Goal: Communication & Community: Participate in discussion

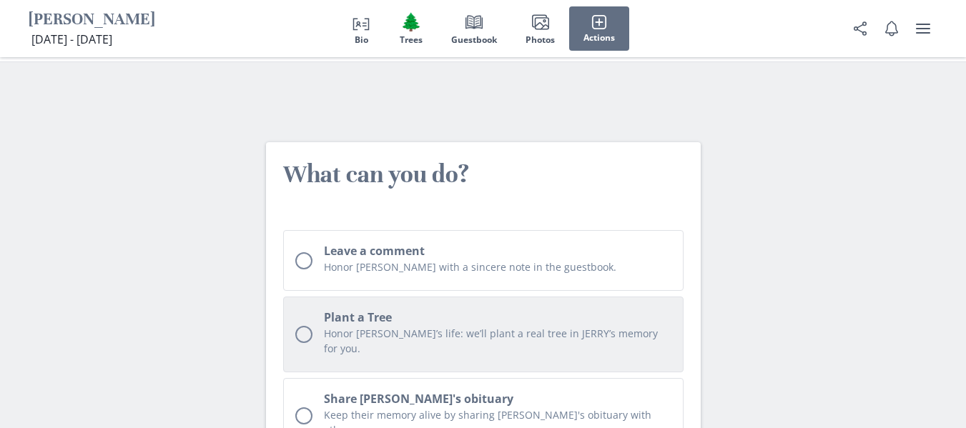
scroll to position [3458, 0]
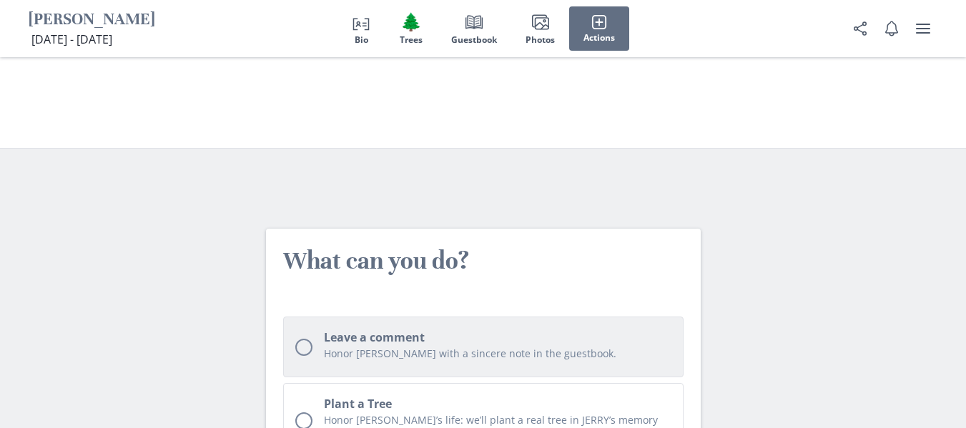
click at [366, 329] on h2 "Leave a comment" at bounding box center [497, 337] width 347 height 17
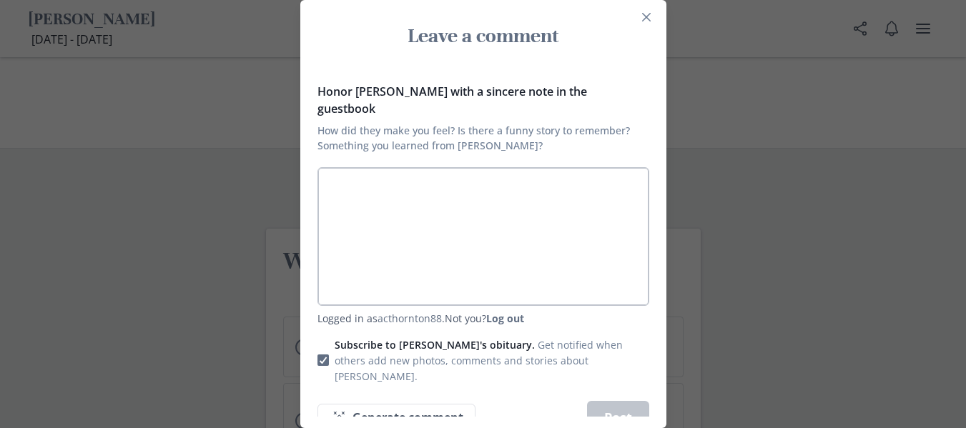
type textarea "P"
type textarea "x"
type textarea "Po"
type textarea "x"
type textarea "Pop"
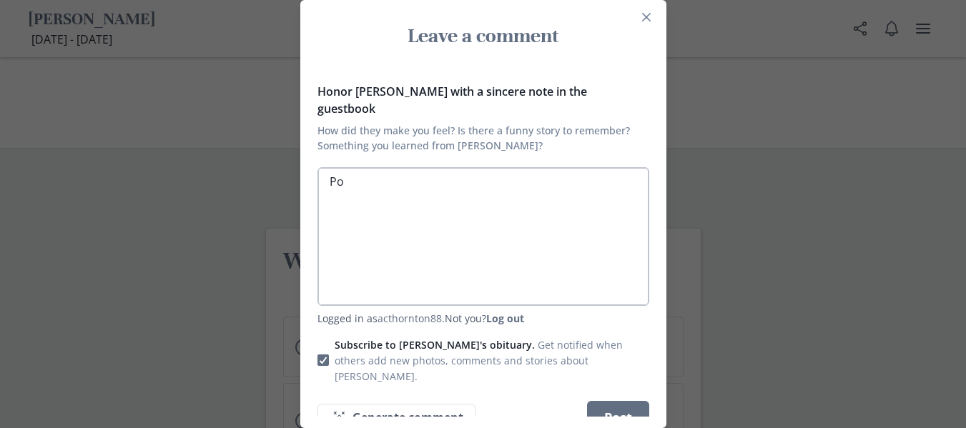
type textarea "x"
type textarea "Pops"
type textarea "x"
type textarea "Pops"
type textarea "x"
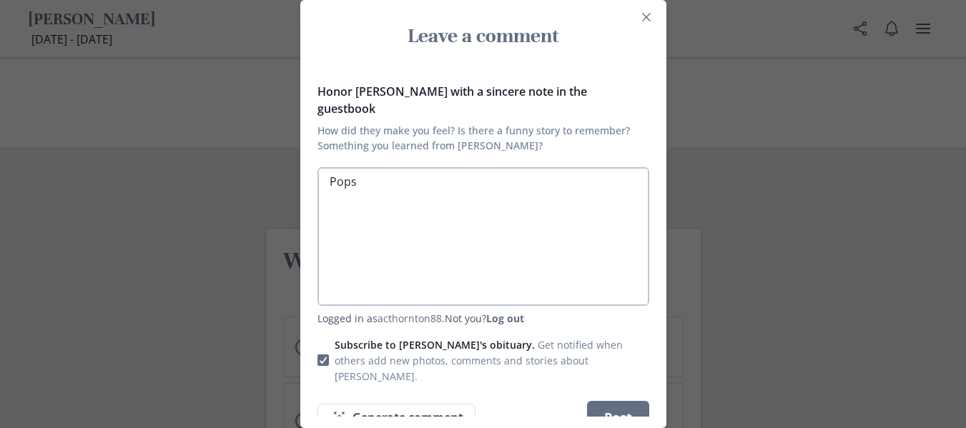
type textarea "Pops o"
type textarea "x"
type textarea "Pops ou"
type textarea "x"
type textarea "Pops ou"
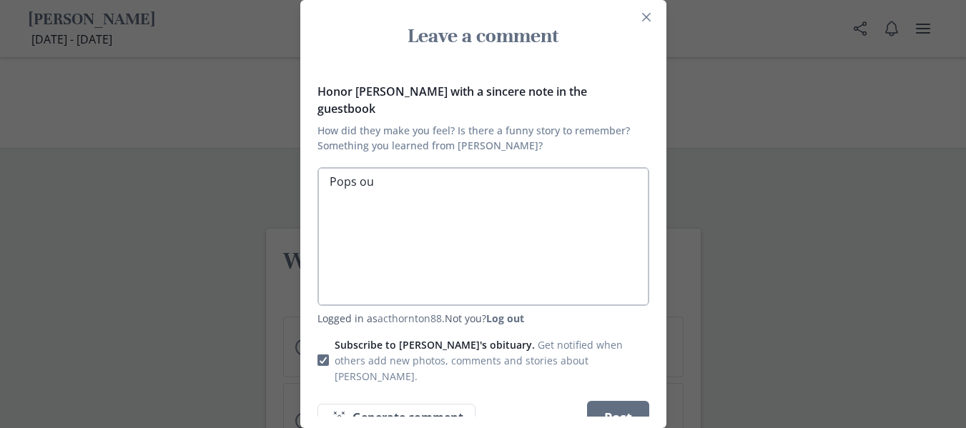
type textarea "x"
type textarea "Pops ou"
type textarea "x"
type textarea "Pops o"
type textarea "x"
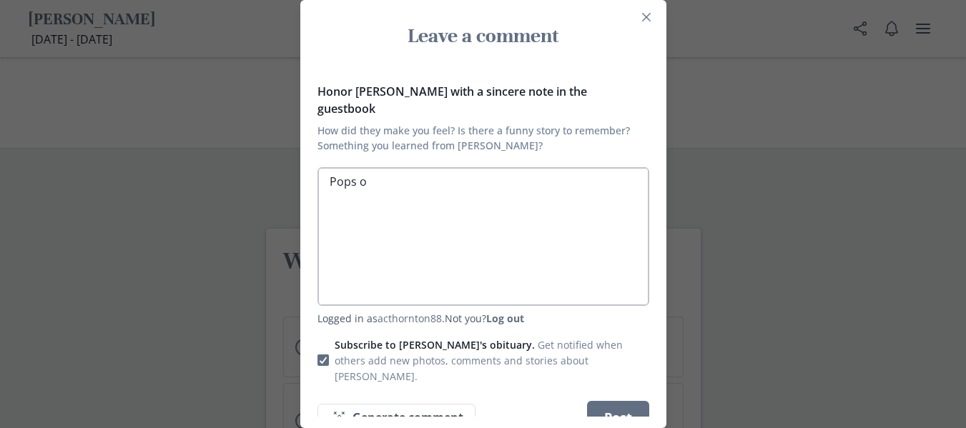
type textarea "Pops"
type textarea "x"
type textarea "Pops y"
type textarea "x"
type textarea "Pops yo"
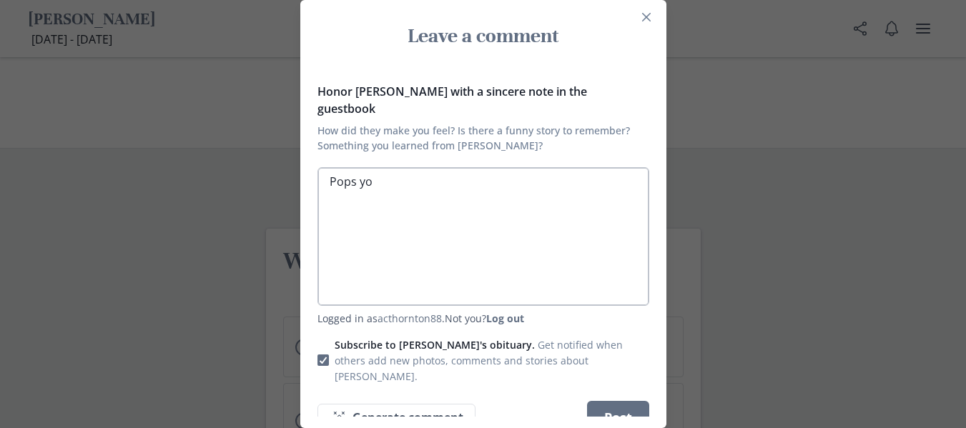
type textarea "x"
type textarea "Pops you"
type textarea "x"
type textarea "Pops you"
type textarea "x"
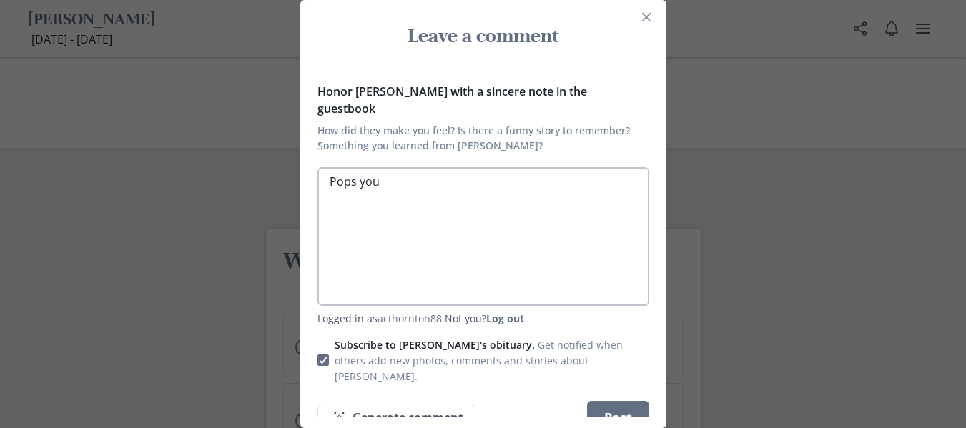
type textarea "Pops you t"
type textarea "x"
type textarea "Pops you ta"
type textarea "x"
type textarea "Pops you tau"
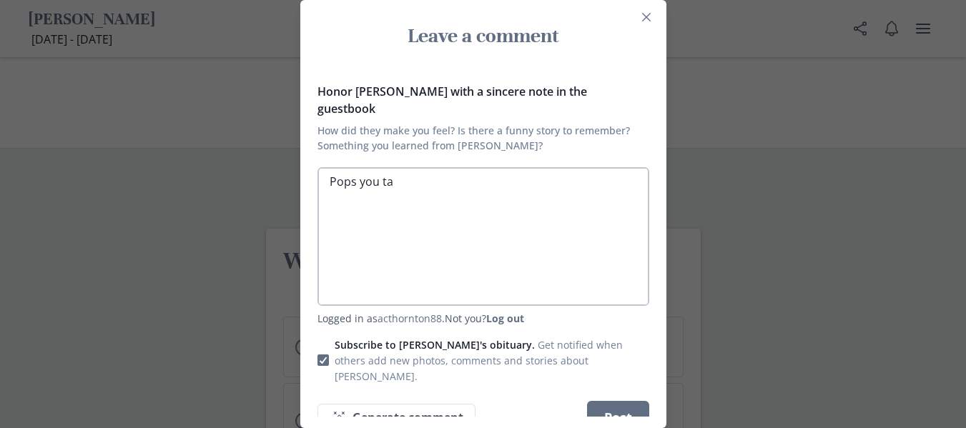
type textarea "x"
type textarea "Pops you tauh"
type textarea "x"
type textarea "Pops you tauhg"
type textarea "x"
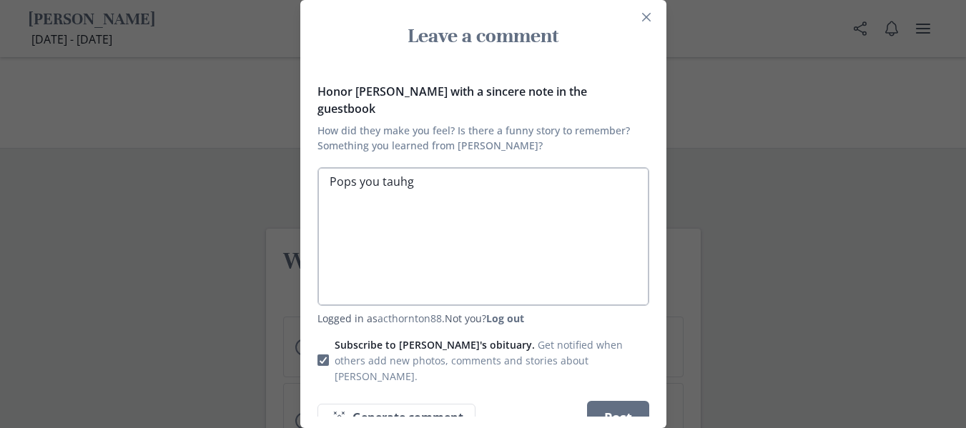
type textarea "Pops you tauh"
type textarea "x"
type textarea "Pops you tau"
type textarea "x"
type textarea "Pops you taug"
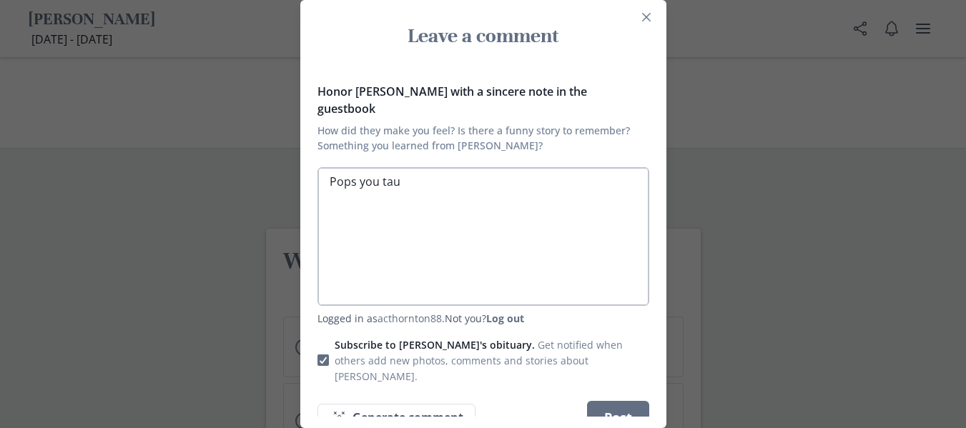
type textarea "x"
type textarea "Pops you taugh"
type textarea "x"
type textarea "Pops you taught"
type textarea "x"
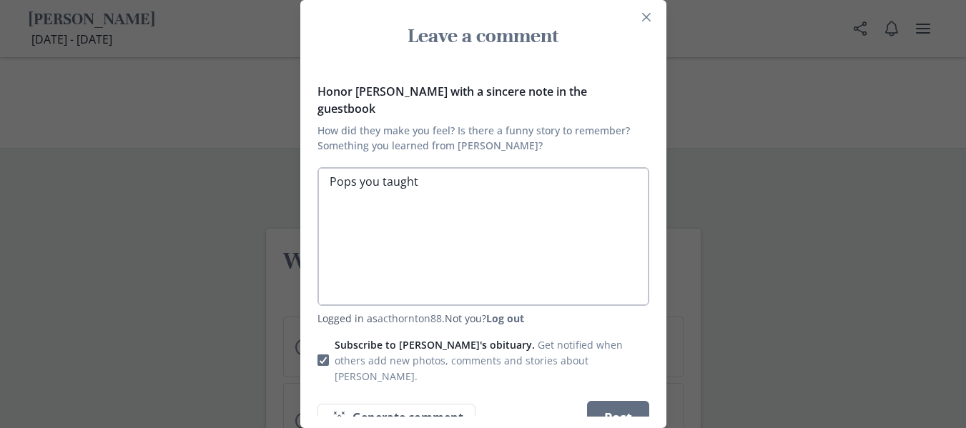
type textarea "Pops you taughte"
type textarea "x"
type textarea "Pops you taught"
type textarea "x"
type textarea "Pops you taught"
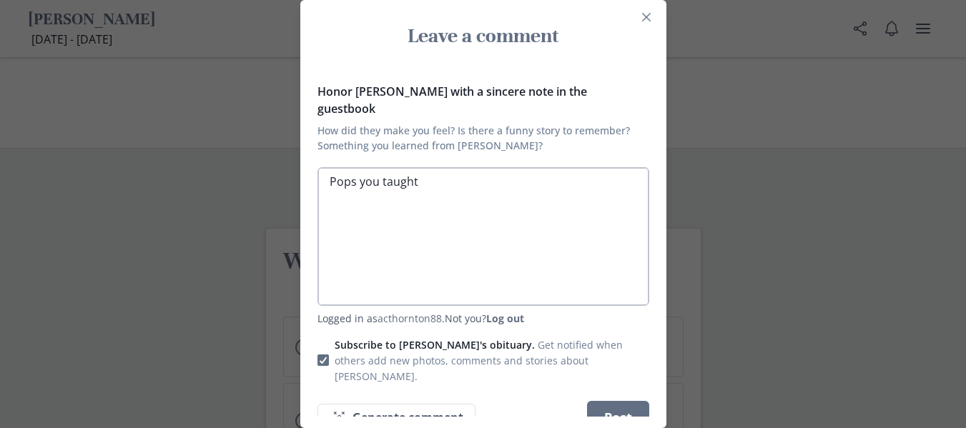
type textarea "x"
type textarea "Pops you taught me"
type textarea "x"
type textarea "Pops you taught me"
type textarea "x"
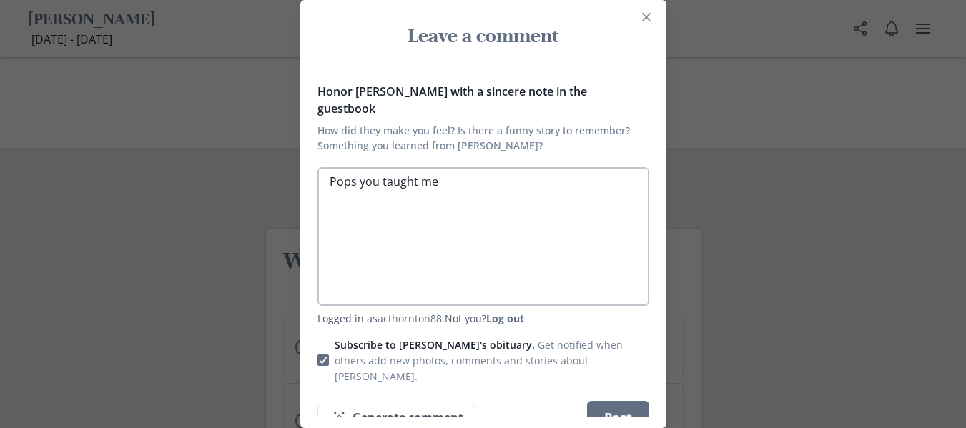
type textarea "Pops you taught me s"
type textarea "x"
type textarea "Pops you taught me so"
type textarea "x"
type textarea "Pops you taught me so"
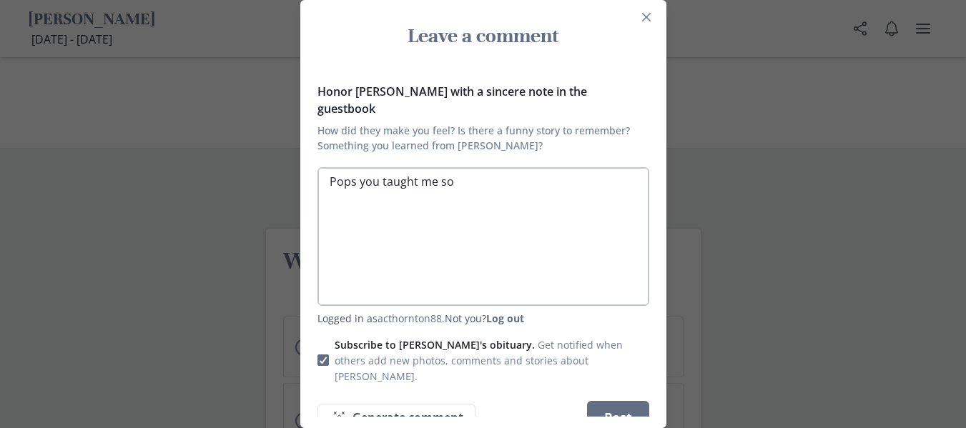
type textarea "x"
type textarea "Pops you taught me so m"
type textarea "x"
type textarea "Pops you taught me so mu"
type textarea "x"
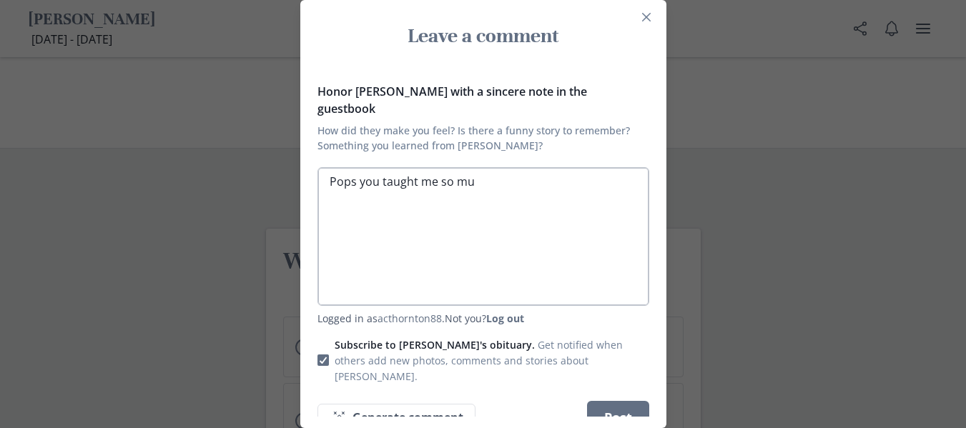
type textarea "Pops you taught me so muc"
type textarea "x"
type textarea "Pops you taught me so muc"
type textarea "x"
type textarea "Pops you taught me so muc"
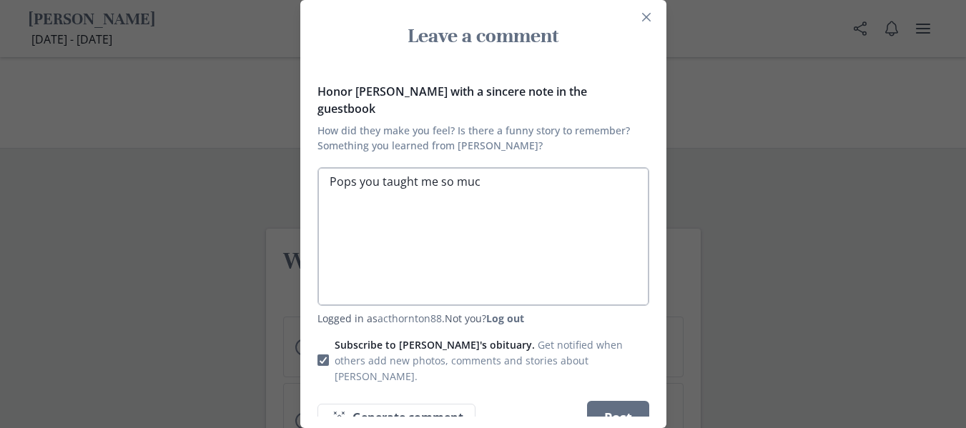
type textarea "x"
type textarea "Pops you taught me so much"
type textarea "x"
type textarea "Pops you taught me so much"
type textarea "x"
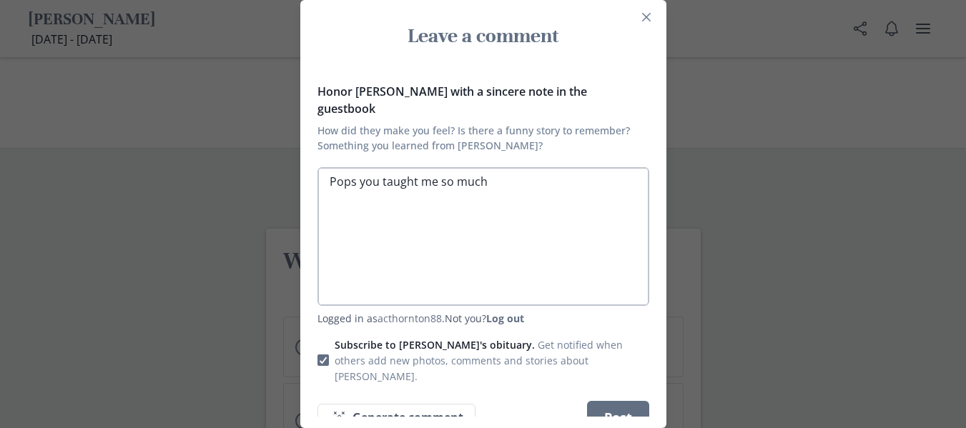
type textarea "Pops you taught me so much t"
type textarea "x"
type textarea "Pops you taught me so much th"
type textarea "x"
type textarea "Pops you taught me so much tha"
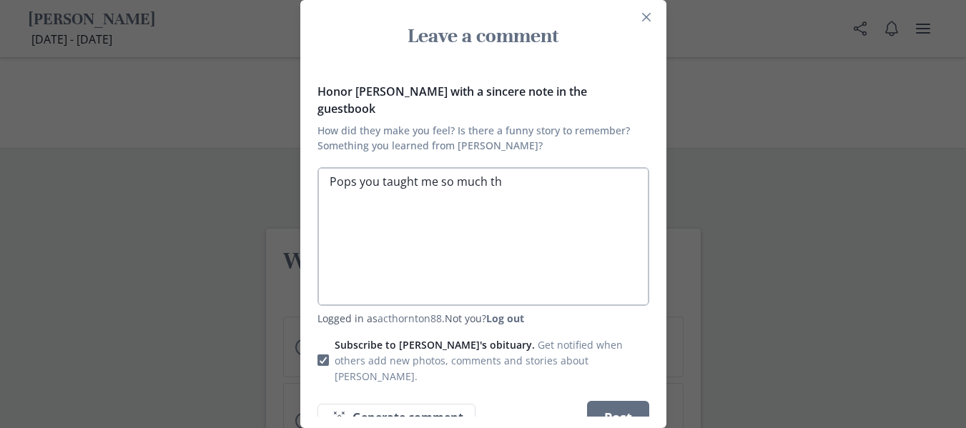
type textarea "x"
type textarea "Pops you taught me so much that"
type textarea "x"
type textarea "Pops you taught me so much that"
type textarea "x"
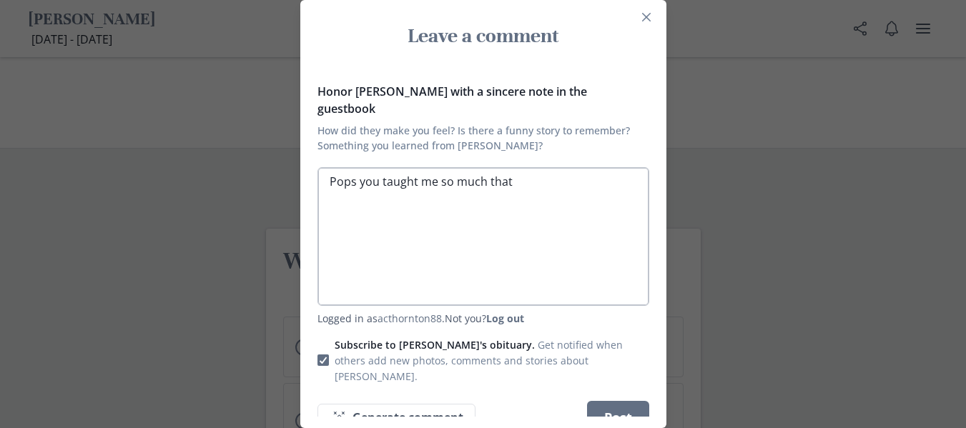
type textarea "Pops you taught me so much that I"
type textarea "x"
type textarea "Pops you taught me so much that I"
type textarea "x"
type textarea "Pops you taught me so much that I w"
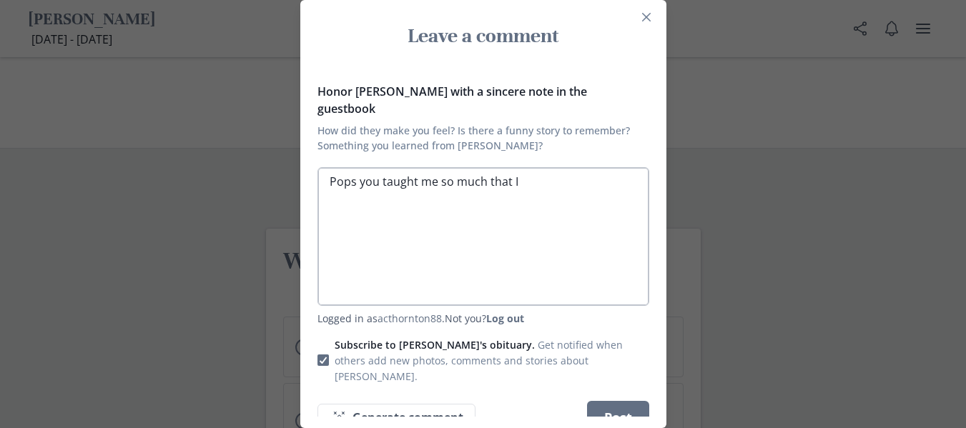
type textarea "x"
type textarea "Pops you taught me so much that I wi"
type textarea "x"
type textarea "Pops you taught me so much that I wil"
type textarea "x"
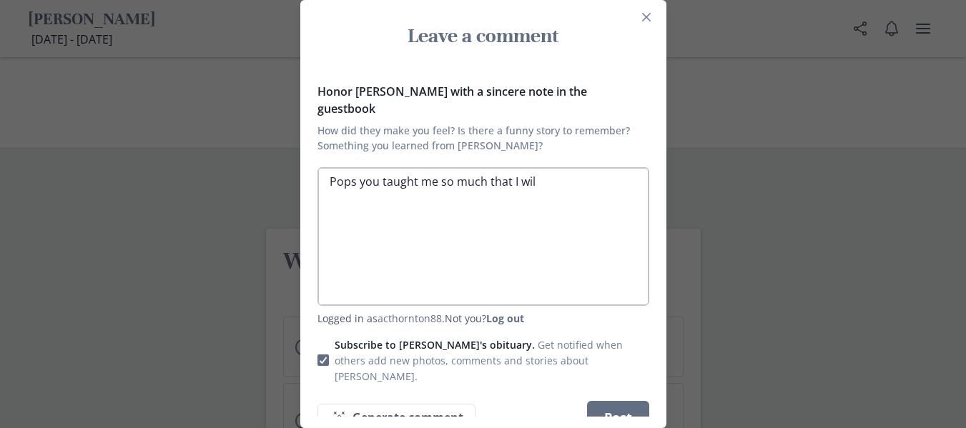
type textarea "Pops you taught me so much that I will"
type textarea "x"
type textarea "Pops you taught me so much that I will"
type textarea "x"
type textarea "Pops you taught me so much that I will c"
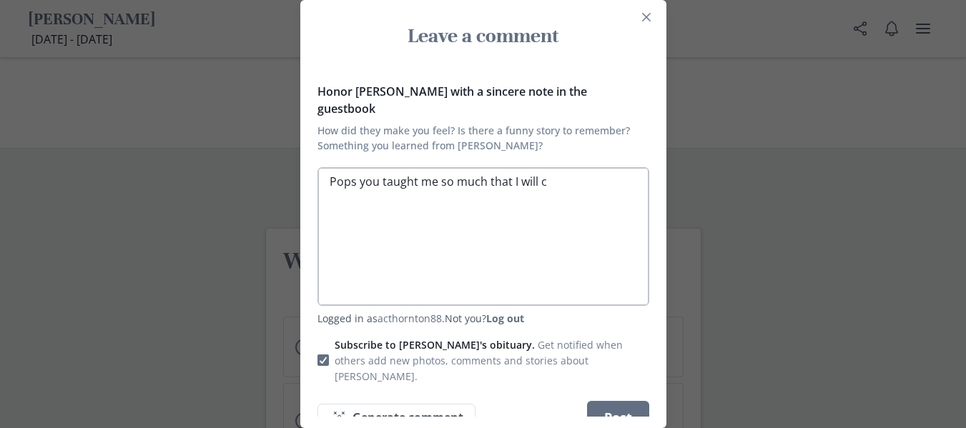
type textarea "x"
type textarea "Pops you taught me so much that I will ca"
type textarea "x"
type textarea "Pops you taught me so much that I will car"
type textarea "x"
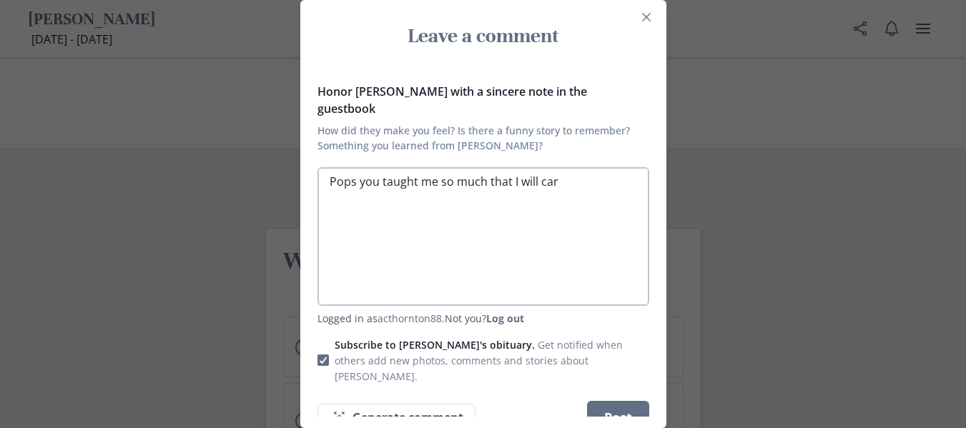
type textarea "Pops you taught me so much that I will [PERSON_NAME]"
type textarea "x"
type textarea "Pops you taught me so much that I will carry"
type textarea "x"
type textarea "Pops you taught me so much that I will carry"
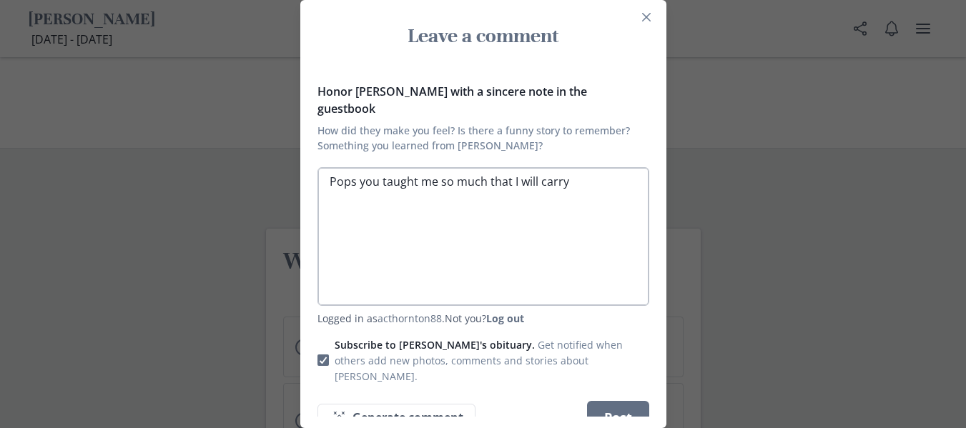
type textarea "x"
type textarea "Pops you taught me so much that I will carry t"
type textarea "x"
type textarea "Pops you taught me so much that I will carry th"
type textarea "x"
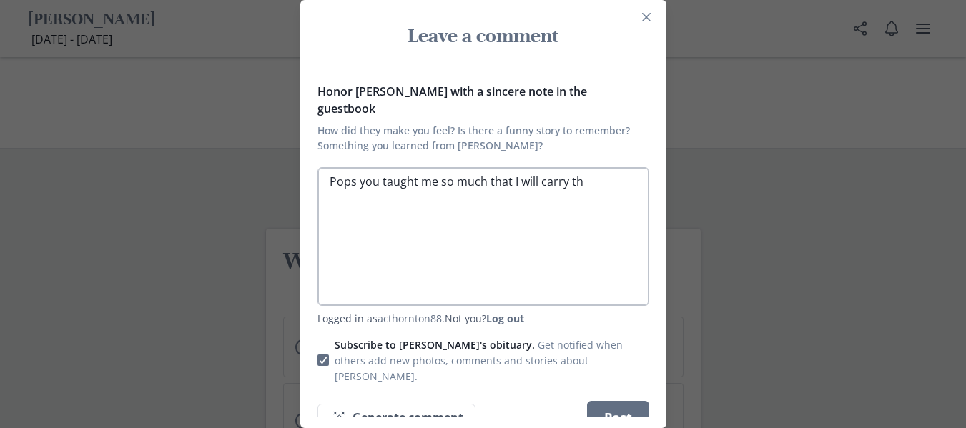
type textarea "Pops you taught me so much that I will carry thr"
type textarea "x"
type textarea "Pops you taught me so much that I will carry thro"
type textarea "x"
type textarea "Pops you taught me so much that I will carry throu"
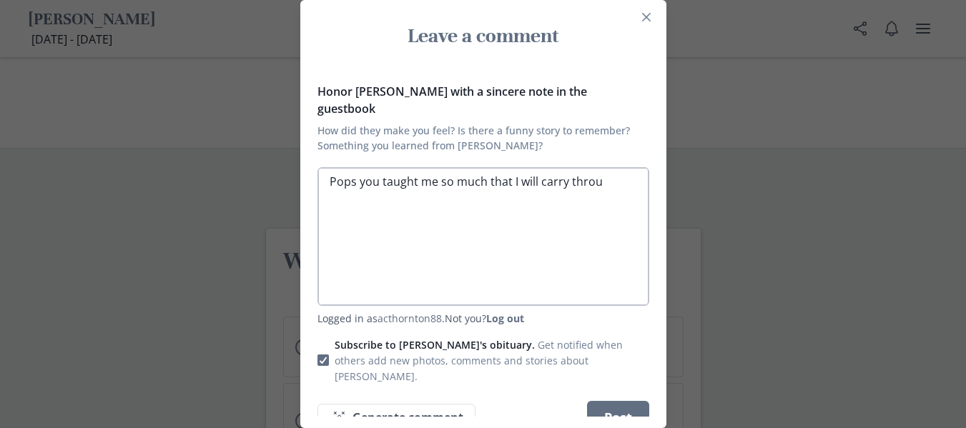
type textarea "x"
type textarea "Pops you taught me so much that I will carry throug"
type textarea "x"
type textarea "Pops you taught me so much that I will carry through"
type textarea "x"
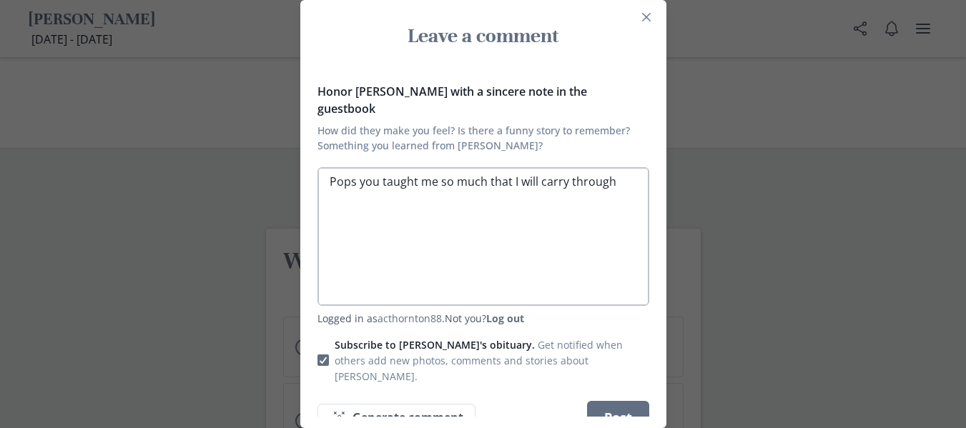
type textarea "Pops you taught me so much that I will carry through"
type textarea "x"
type textarea "Pops you taught me so much that I will carry through l"
type textarea "x"
type textarea "Pops you taught me so much that I will carry through lu"
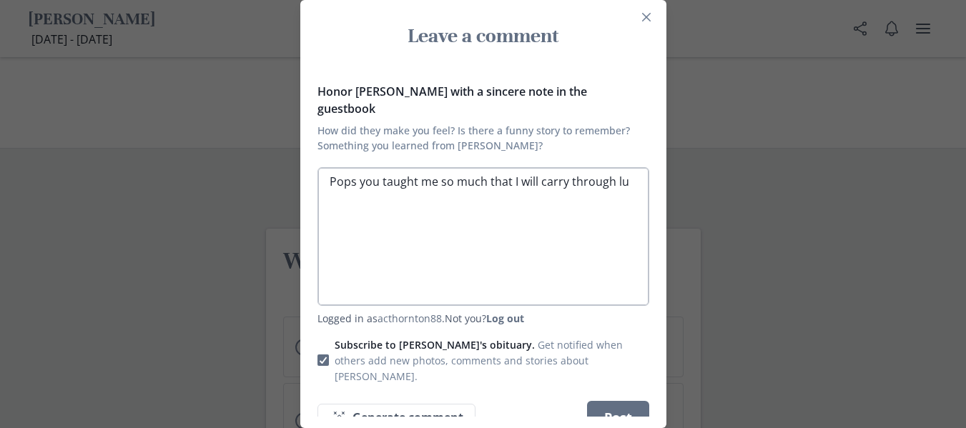
type textarea "x"
type textarea "Pops you taught me so much that I will carry through lui"
type textarea "x"
type textarea "Pops you taught me so much that I will carry through lu"
type textarea "x"
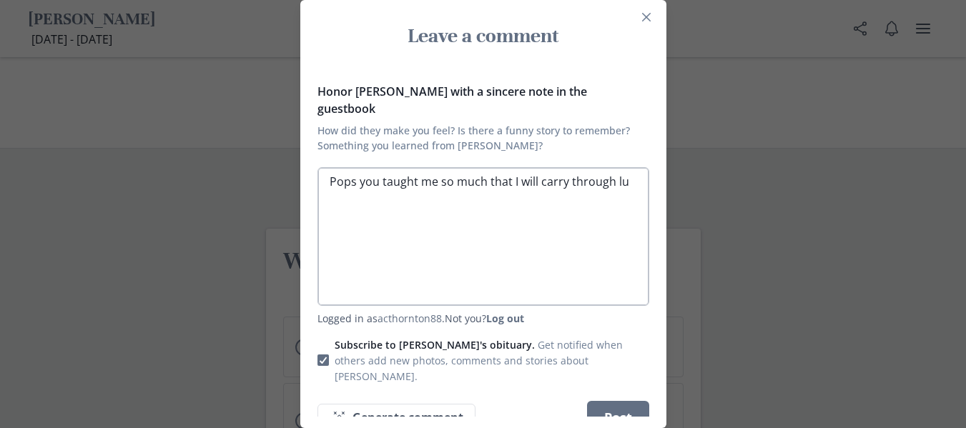
type textarea "Pops you taught me so much that I will carry through l"
type textarea "x"
type textarea "Pops you taught me so much that I will carry through li"
type textarea "x"
type textarea "Pops you taught me so much that I will carry through lif"
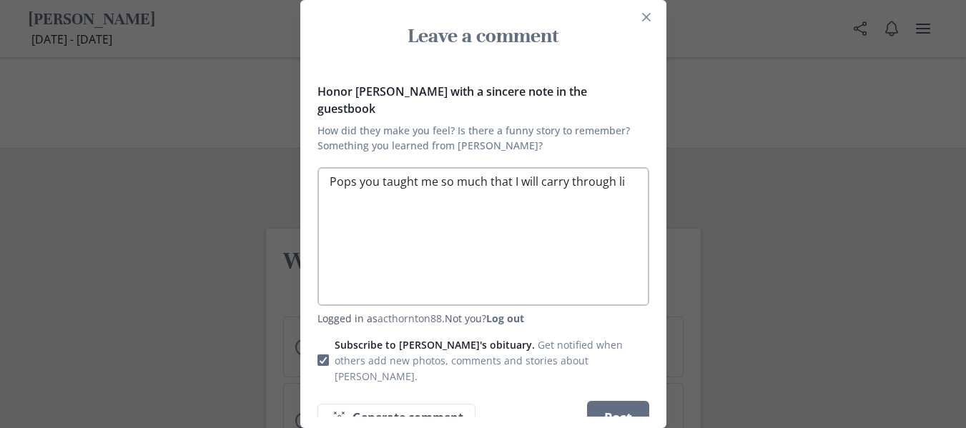
type textarea "x"
type textarea "Pops you taught me so much that I will carry through life"
type textarea "x"
type textarea "Pops you taught me so much that I will carry through life,"
type textarea "x"
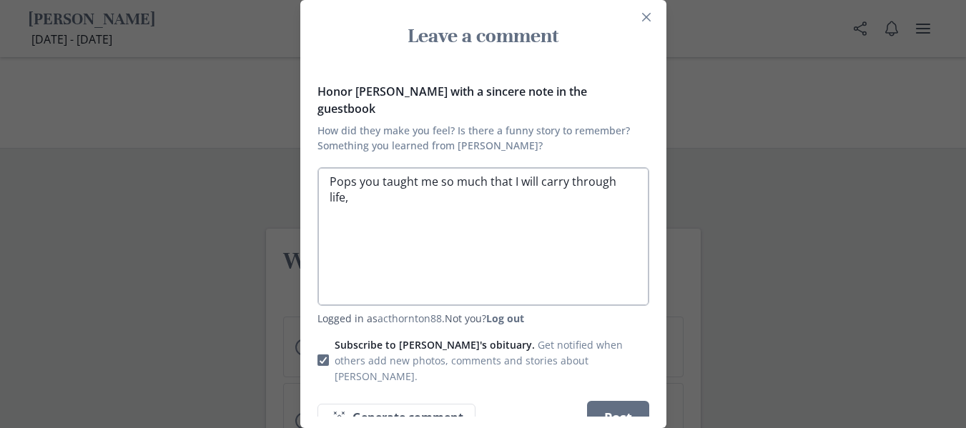
type textarea "Pops you taught me so much that I will carry through life,"
type textarea "x"
type textarea "Pops you taught me so much that I will carry through life, t"
type textarea "x"
type textarea "Pops you taught me so much that I will carry through life, th"
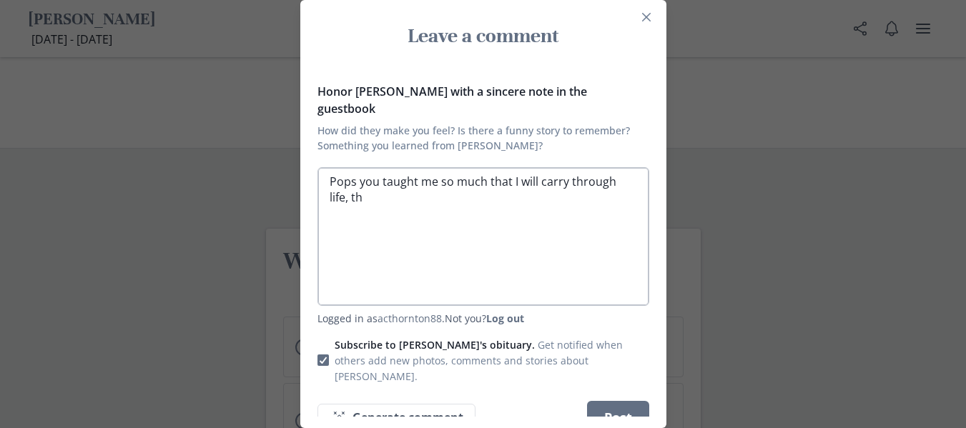
type textarea "x"
type textarea "Pops you taught me so much that I will carry through life, the"
type textarea "x"
type textarea "Pops you taught me so much that I will carry through life, the"
type textarea "x"
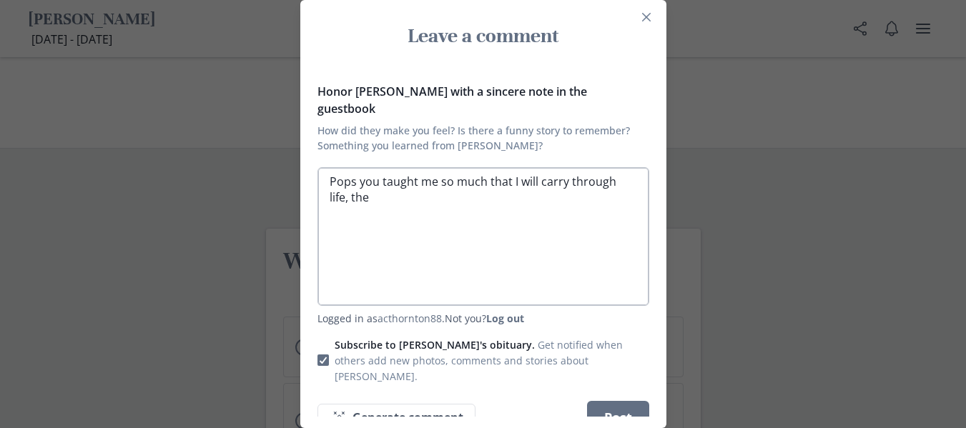
type textarea "Pops you taught me so much that I will carry through life, the o"
type textarea "x"
type textarea "Pops you taught me so much that I will carry through life, the ob"
type textarea "x"
type textarea "Pops you taught me so much that I will carry through life, the obs"
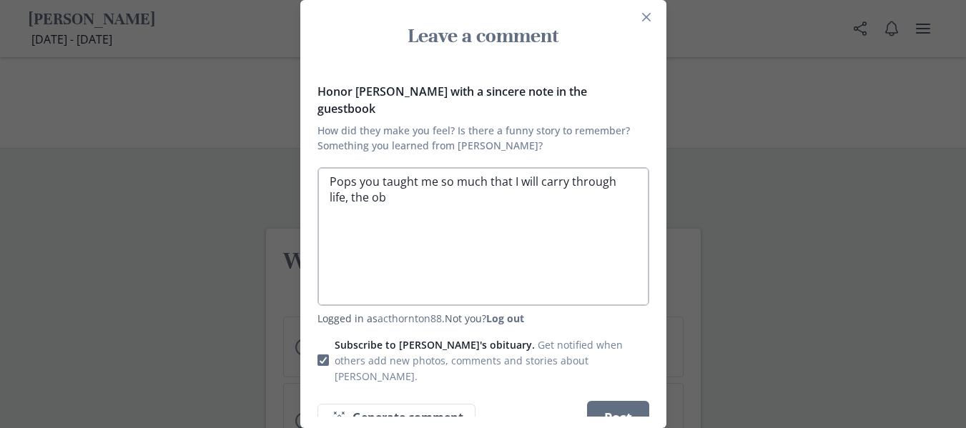
type textarea "x"
type textarea "Pops you taught me so much that I will carry through life, the obst"
type textarea "x"
type textarea "Pops you taught me so much that I will carry through life, the obsta"
type textarea "x"
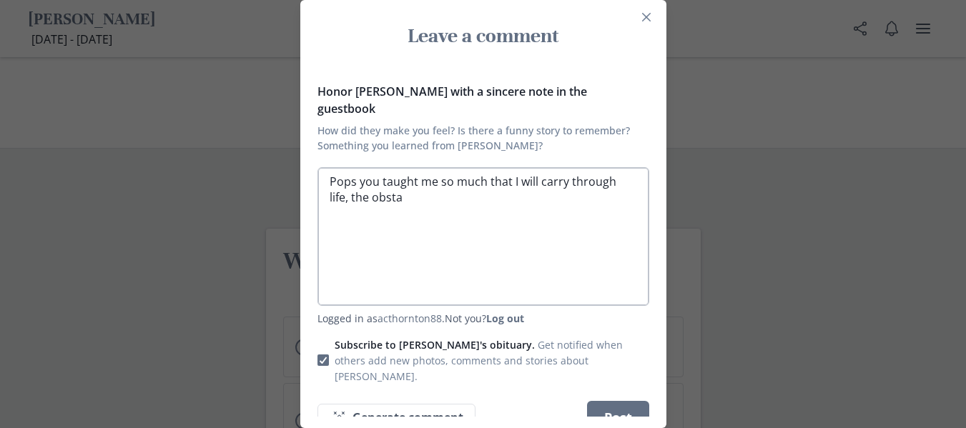
type textarea "Pops you taught me so much that I will carry through life, the obstac"
type textarea "x"
type textarea "Pops you taught me so much that I will carry through life, the obstacl"
type textarea "x"
type textarea "Pops you taught me so much that I will carry through life, the obstacle"
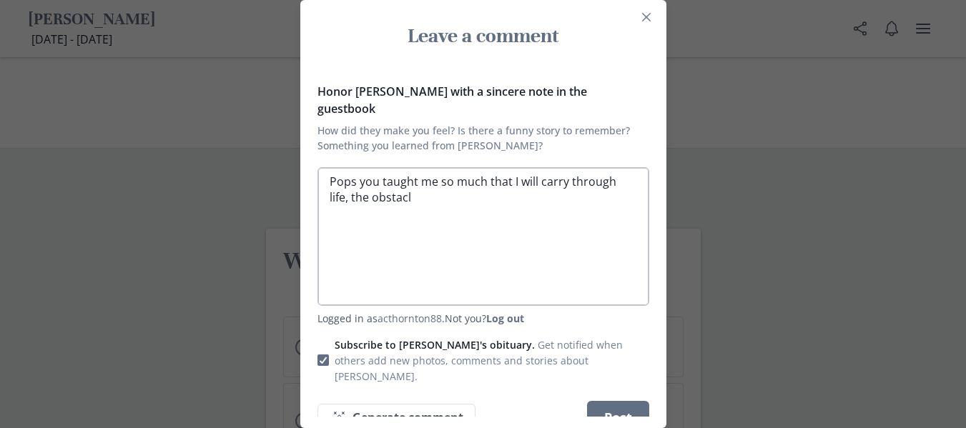
type textarea "x"
type textarea "Pops you taught me so much that I will carry through life, the obstacles"
type textarea "x"
type textarea "Pops you taught me so much that I will carry through life, the obstacles"
type textarea "x"
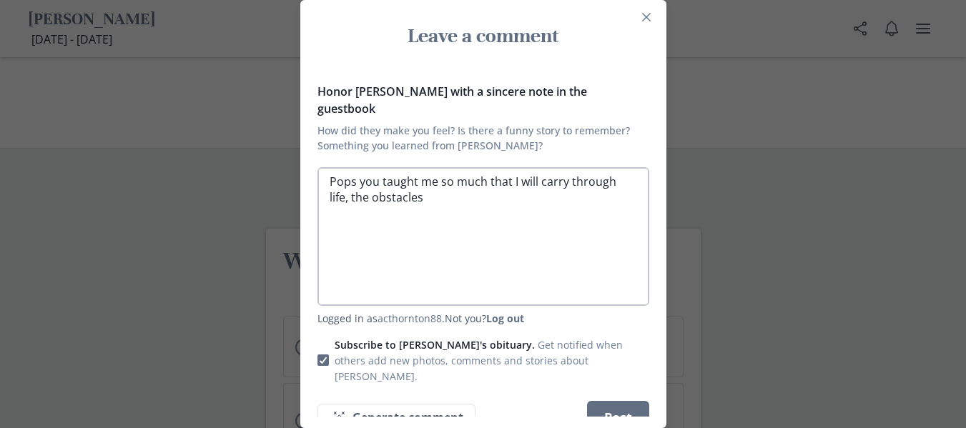
type textarea "Pops you taught me so much that I will carry through life, the obstacles"
type textarea "x"
type textarea "Pops you taught me so much that I will carry through life, the obstacle"
type textarea "x"
type textarea "Pops you taught me so much that I will carry through life, the obstacl"
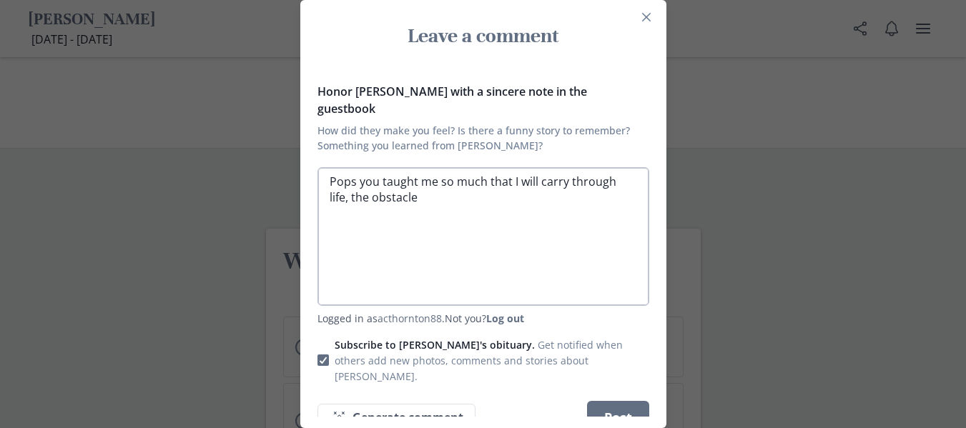
type textarea "x"
type textarea "Pops you taught me so much that I will carry through life, the obsta"
type textarea "x"
type textarea "Pops you taught me so much that I will carry through life, the obst"
type textarea "x"
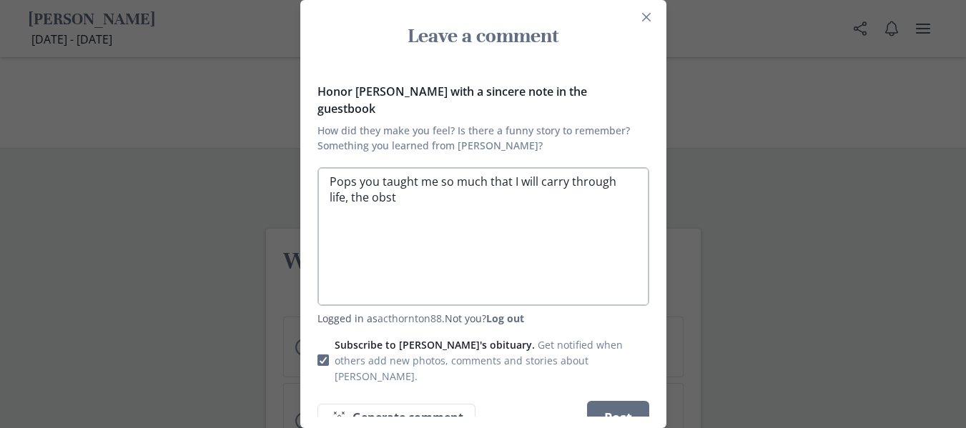
type textarea "Pops you taught me so much that I will carry through life, the obs"
type textarea "x"
type textarea "Pops you taught me so much that I will carry through life, the ob"
type textarea "x"
type textarea "Pops you taught me so much that I will carry through life, the o"
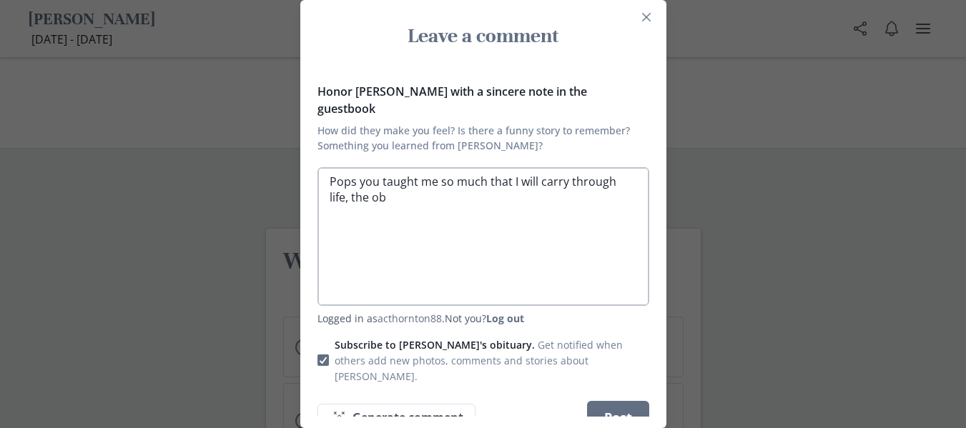
type textarea "x"
type textarea "Pops you taught me so much that I will carry through life, the"
type textarea "x"
type textarea "Pops you taught me so much that I will carry through life, the"
type textarea "x"
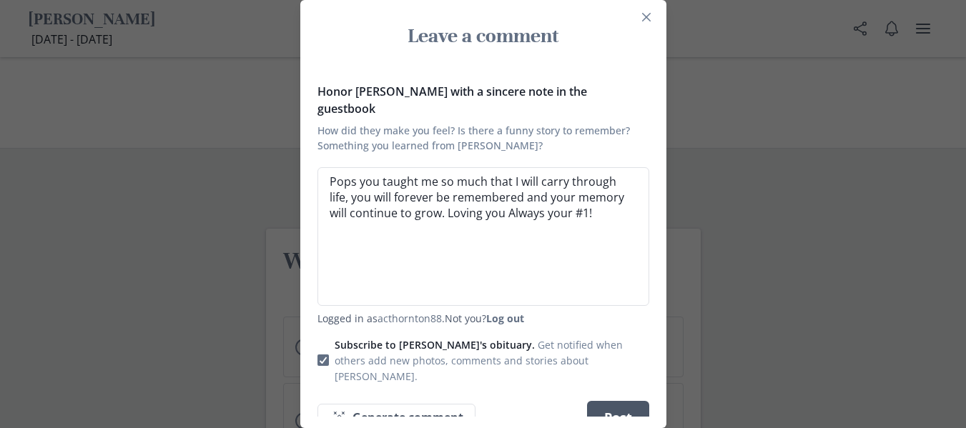
click at [626, 401] on button "Post" at bounding box center [618, 418] width 62 height 34
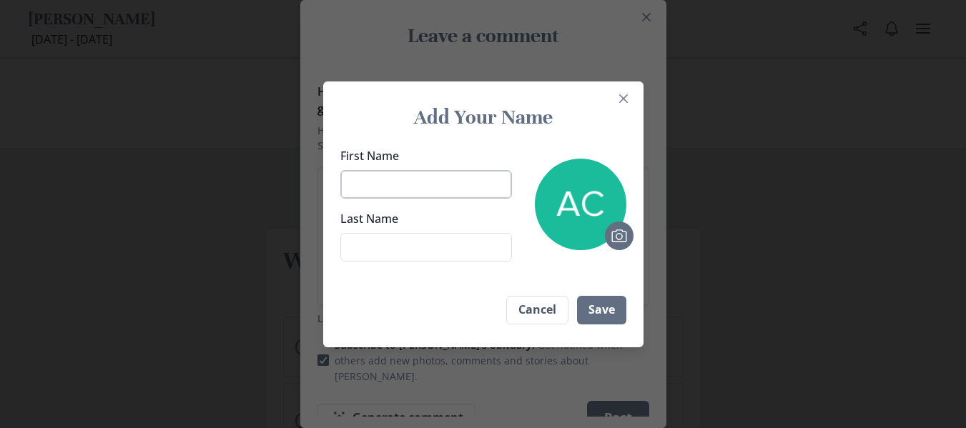
click at [374, 189] on input "First Name" at bounding box center [426, 184] width 172 height 29
click at [620, 233] on icon "Camera" at bounding box center [619, 236] width 20 height 20
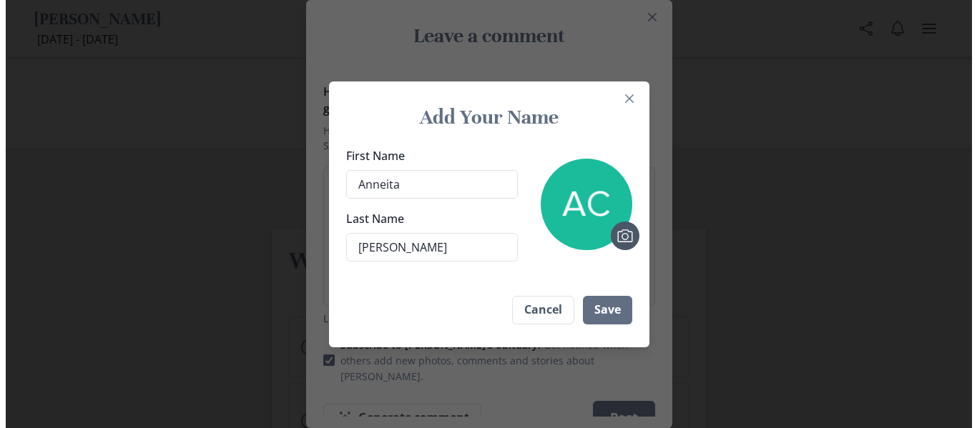
scroll to position [3443, 0]
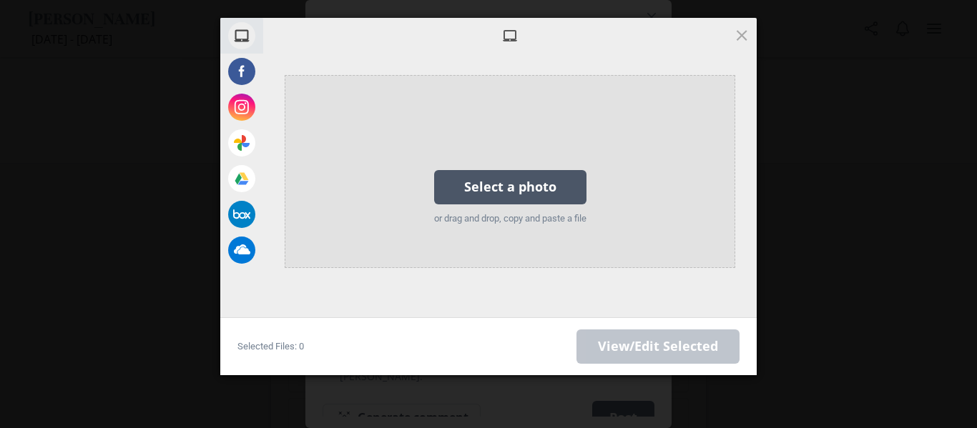
click at [538, 186] on div "Select a photo" at bounding box center [510, 187] width 152 height 34
click at [470, 193] on div "Select a photo" at bounding box center [510, 187] width 152 height 34
